Goal: Browse casually

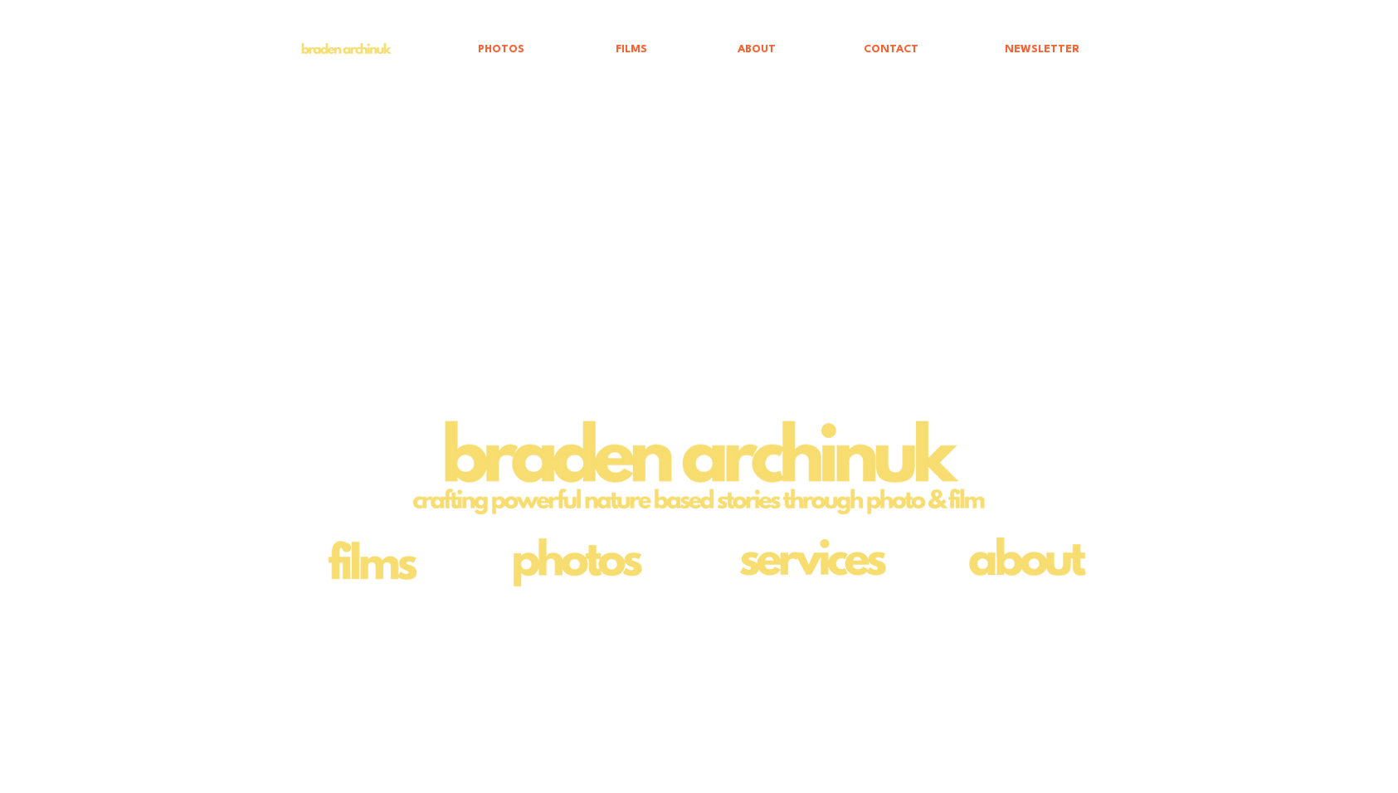
click at [379, 568] on img "main content" at bounding box center [371, 560] width 114 height 66
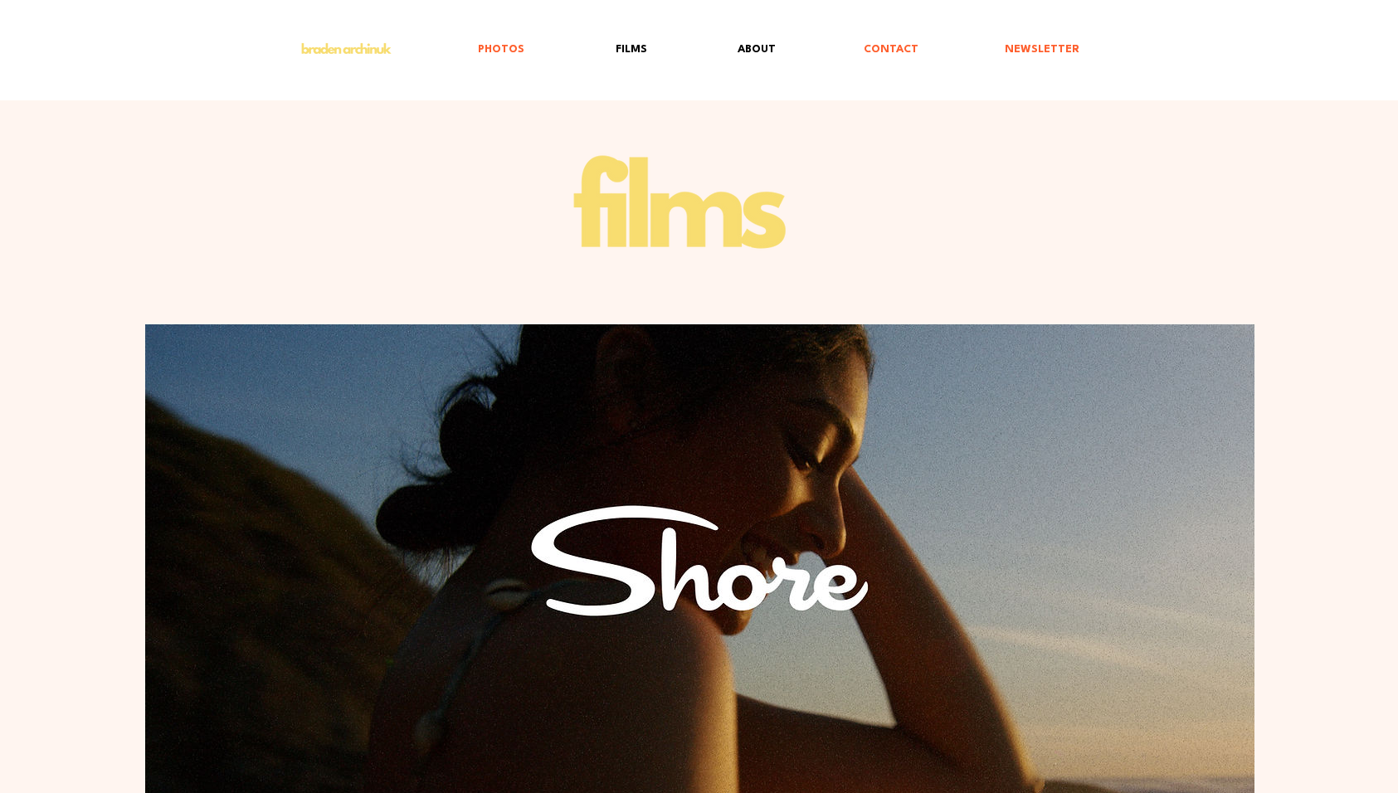
click at [753, 42] on p "ABOUT" at bounding box center [756, 50] width 55 height 38
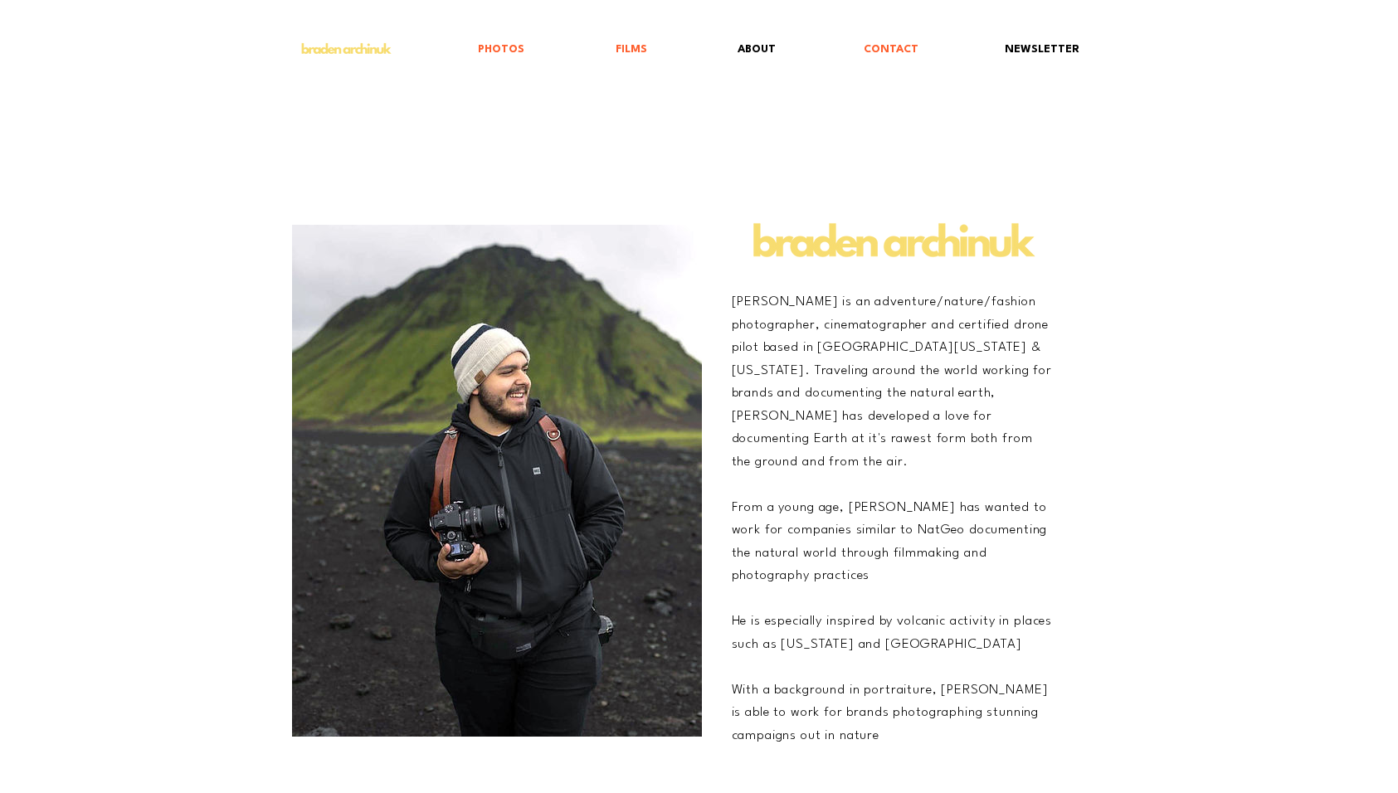
click at [1010, 56] on p "NEWSLETTER" at bounding box center [1042, 50] width 91 height 38
click at [501, 51] on p "PHOTOS" at bounding box center [501, 50] width 63 height 38
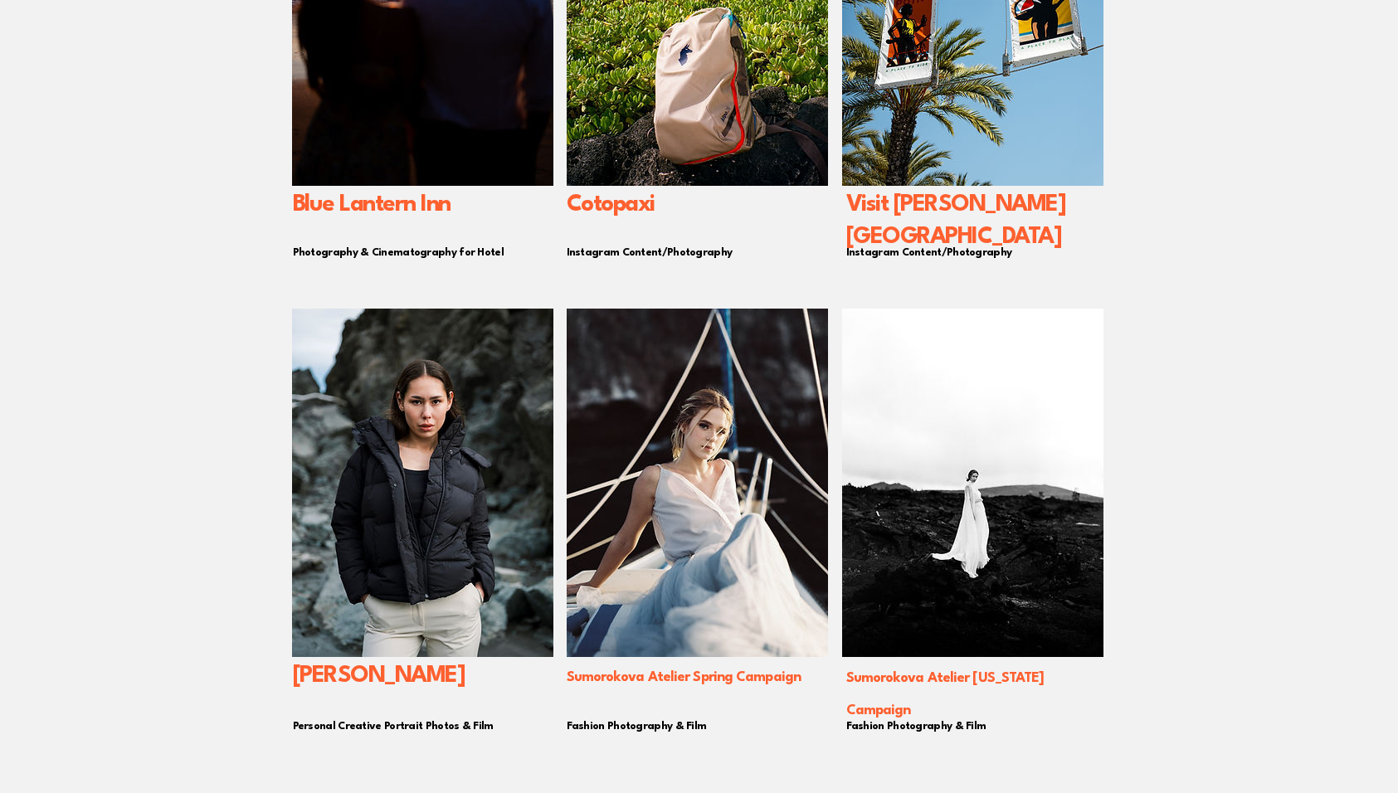
scroll to position [1162, 0]
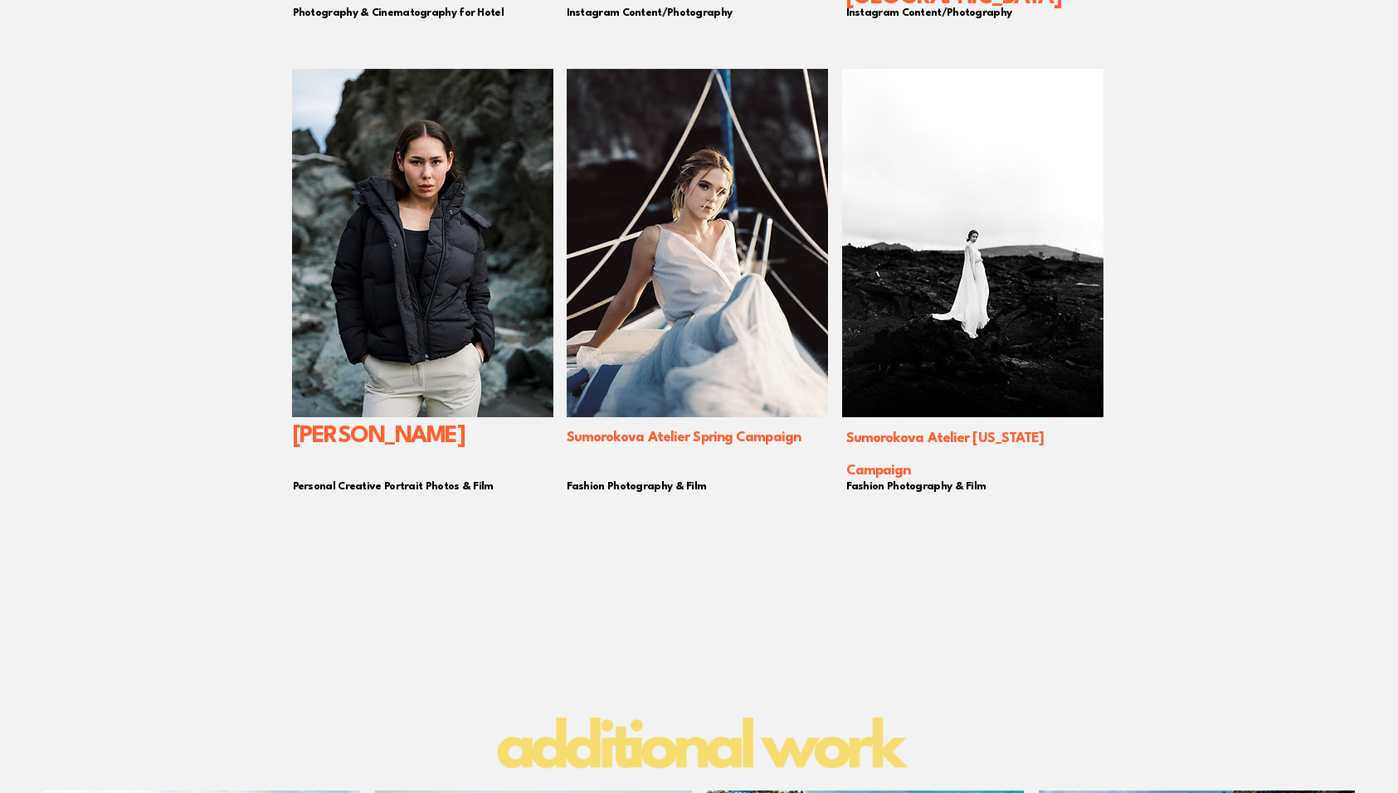
click at [696, 265] on img "main content" at bounding box center [697, 243] width 261 height 349
